Goal: Navigation & Orientation: Go to known website

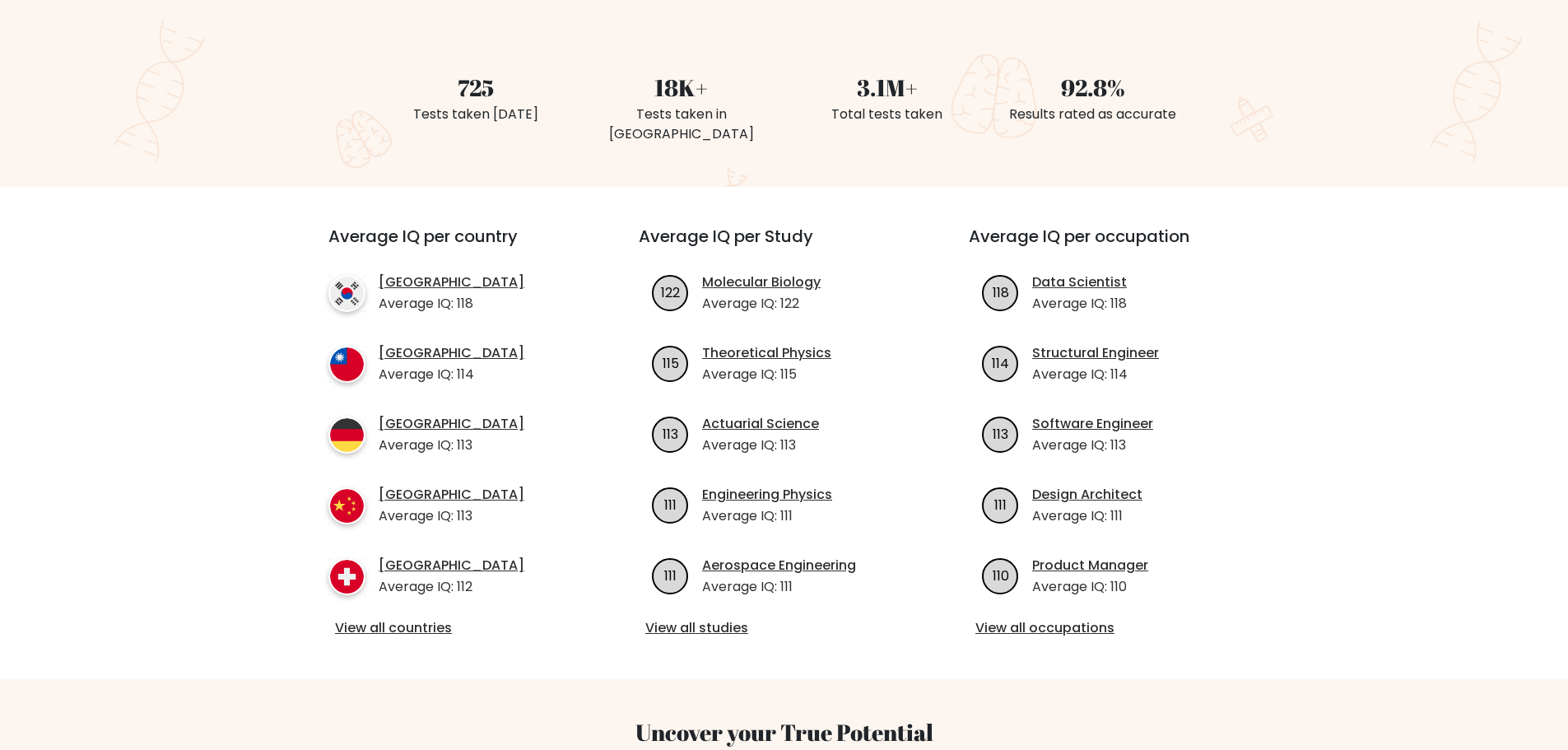
scroll to position [439, 0]
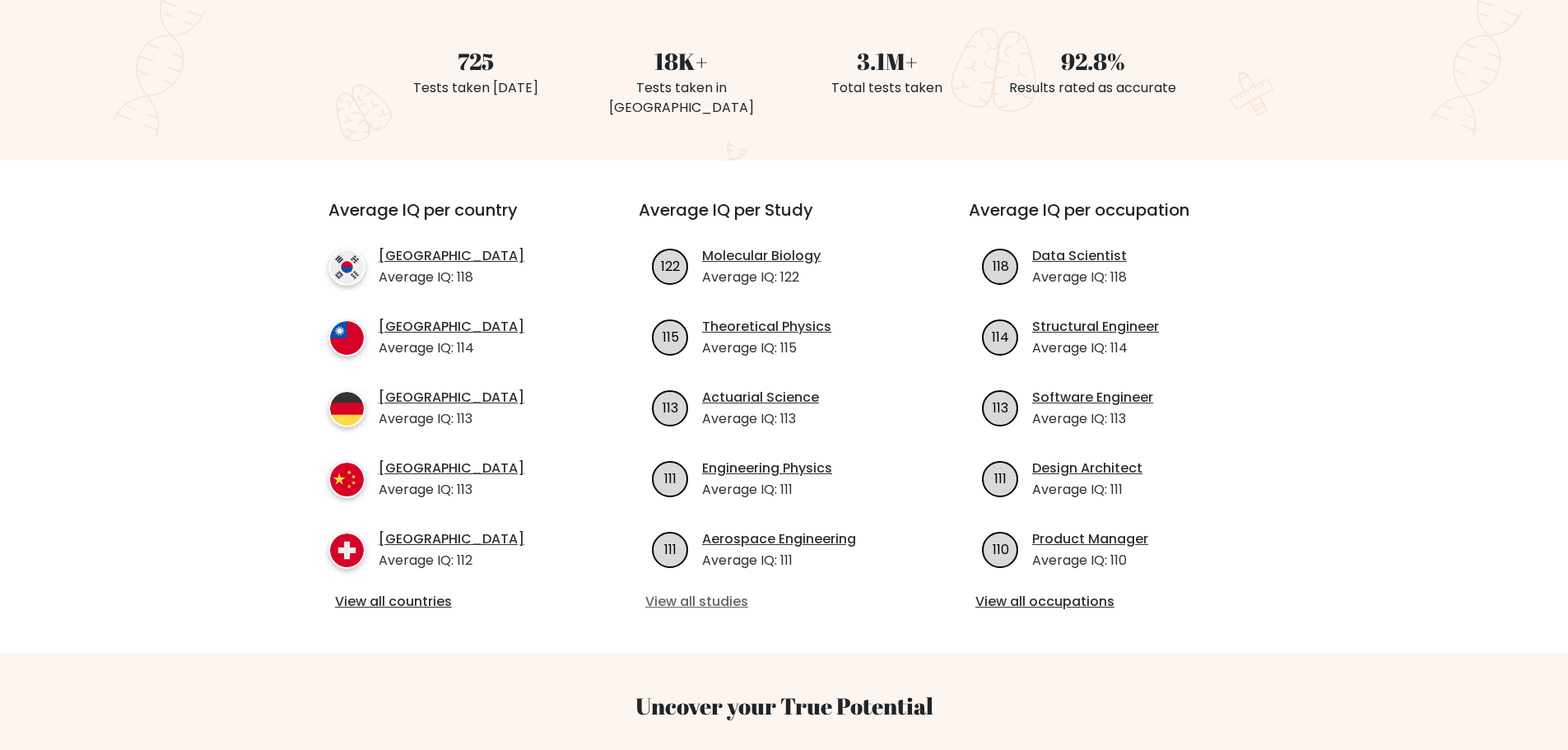
click at [731, 592] on link "View all studies" at bounding box center [783, 601] width 277 height 19
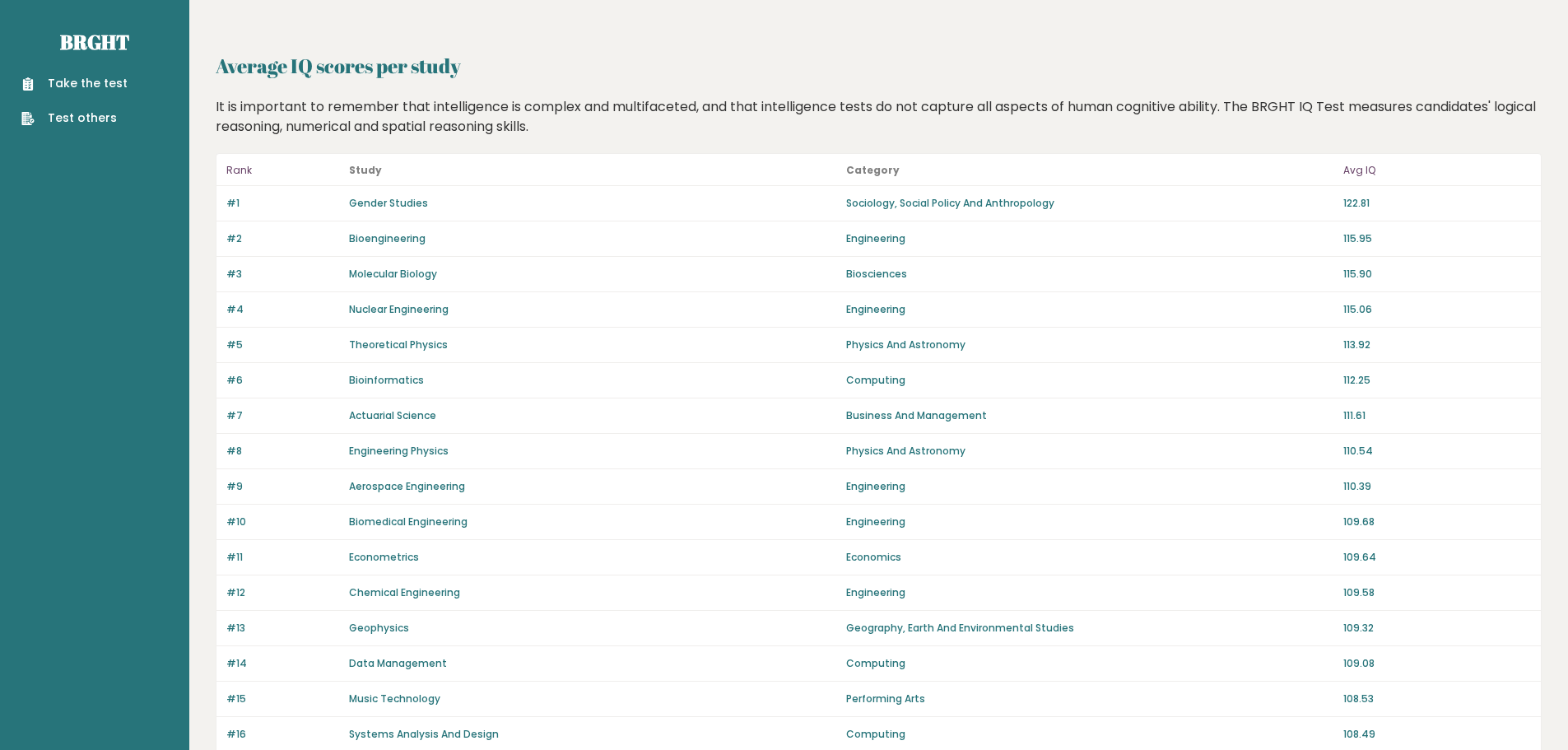
click at [92, 84] on link "Take the test" at bounding box center [74, 84] width 106 height 18
